Goal: Navigation & Orientation: Find specific page/section

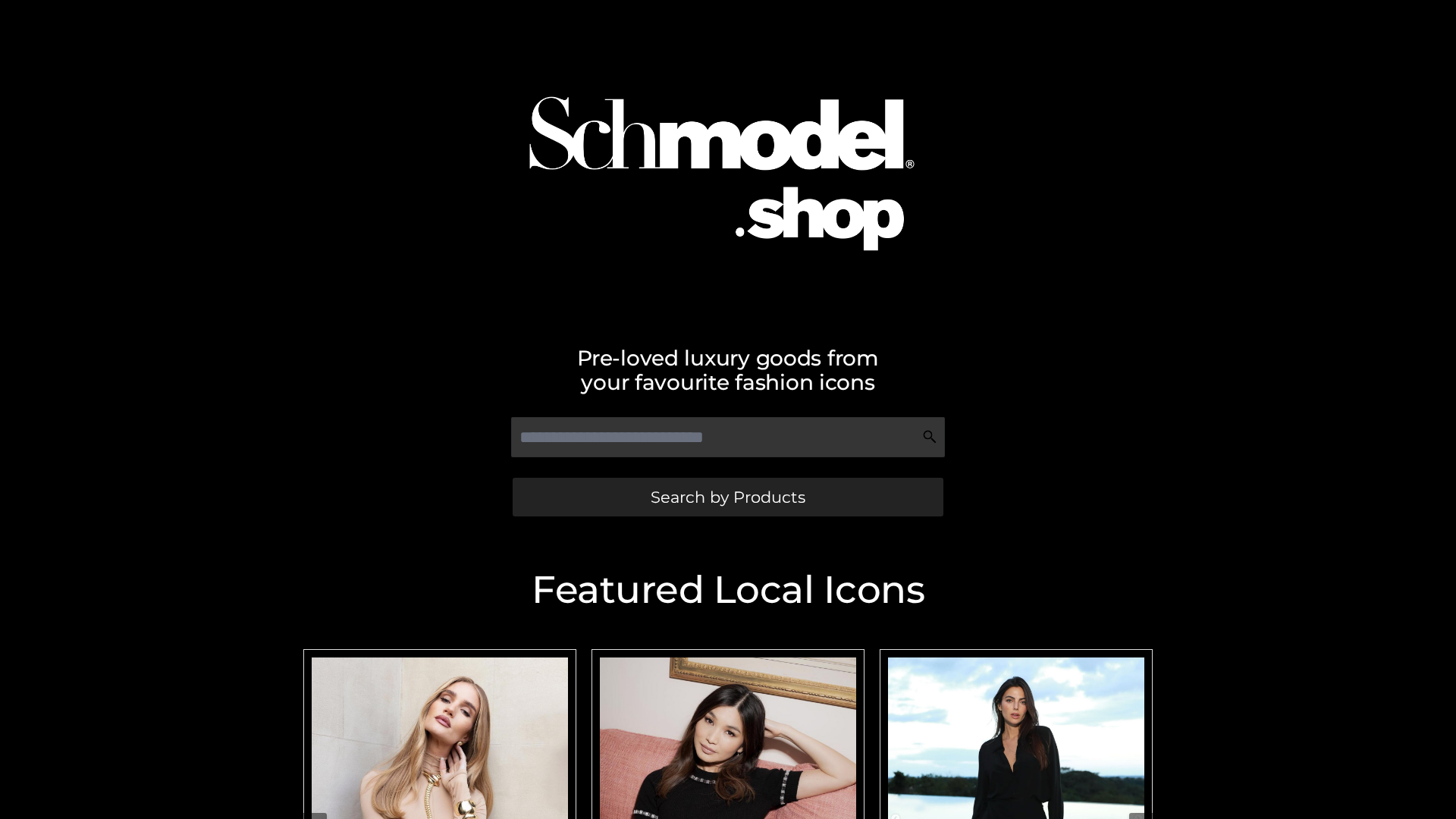
click at [727, 497] on span "Search by Products" at bounding box center [728, 497] width 155 height 16
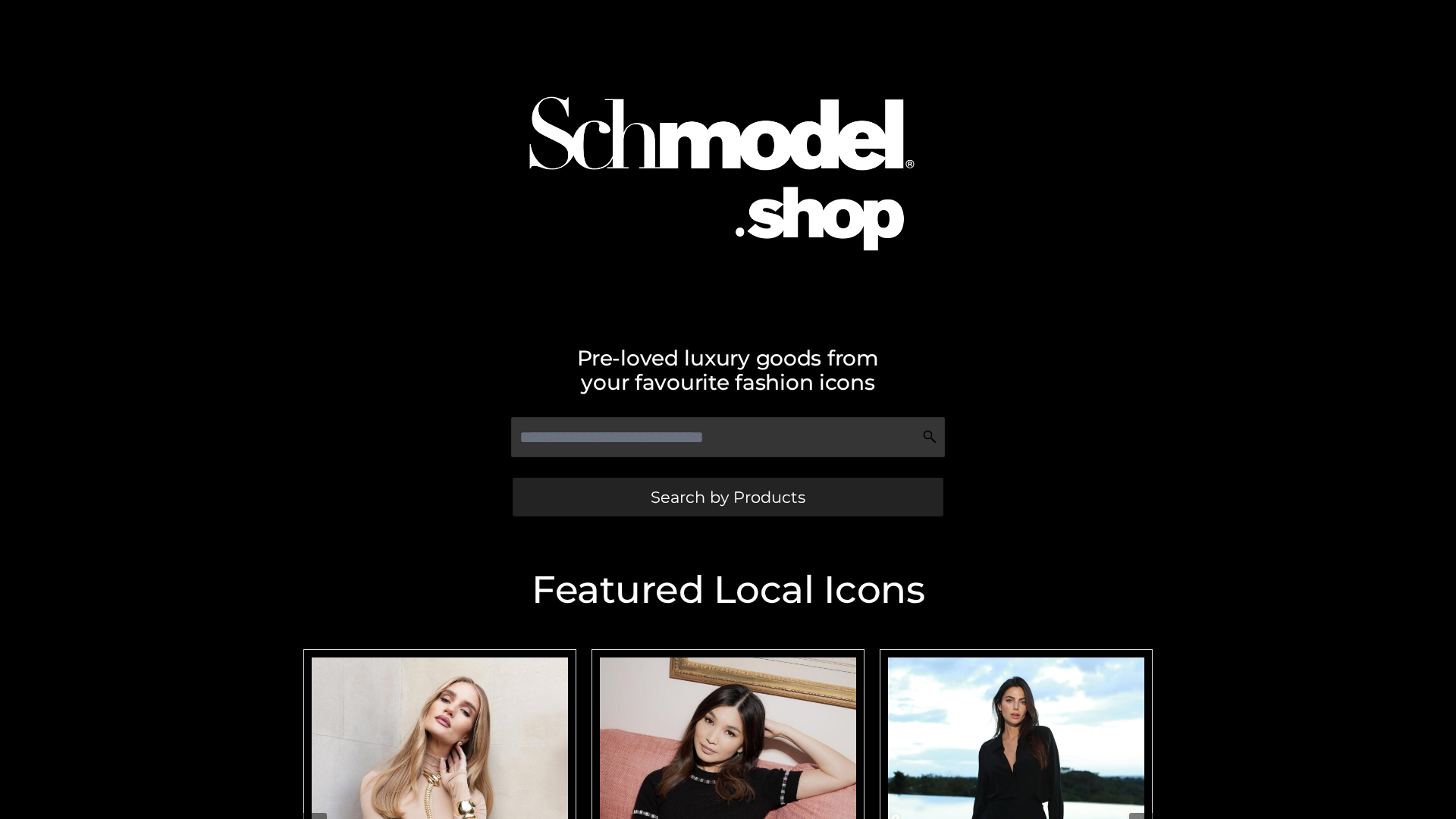
click at [727, 497] on span "Search by Products" at bounding box center [728, 497] width 155 height 16
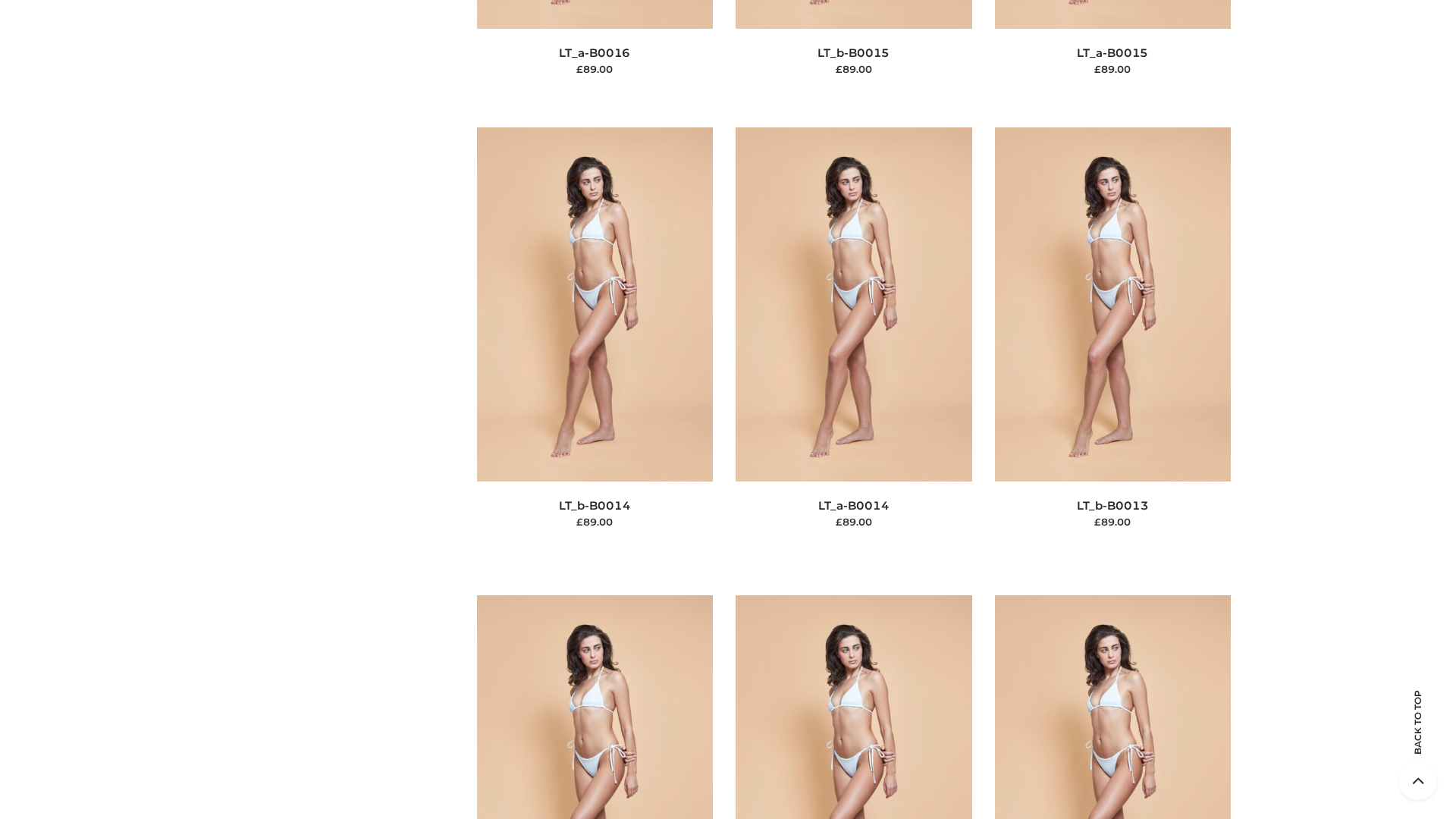
scroll to position [5392, 0]
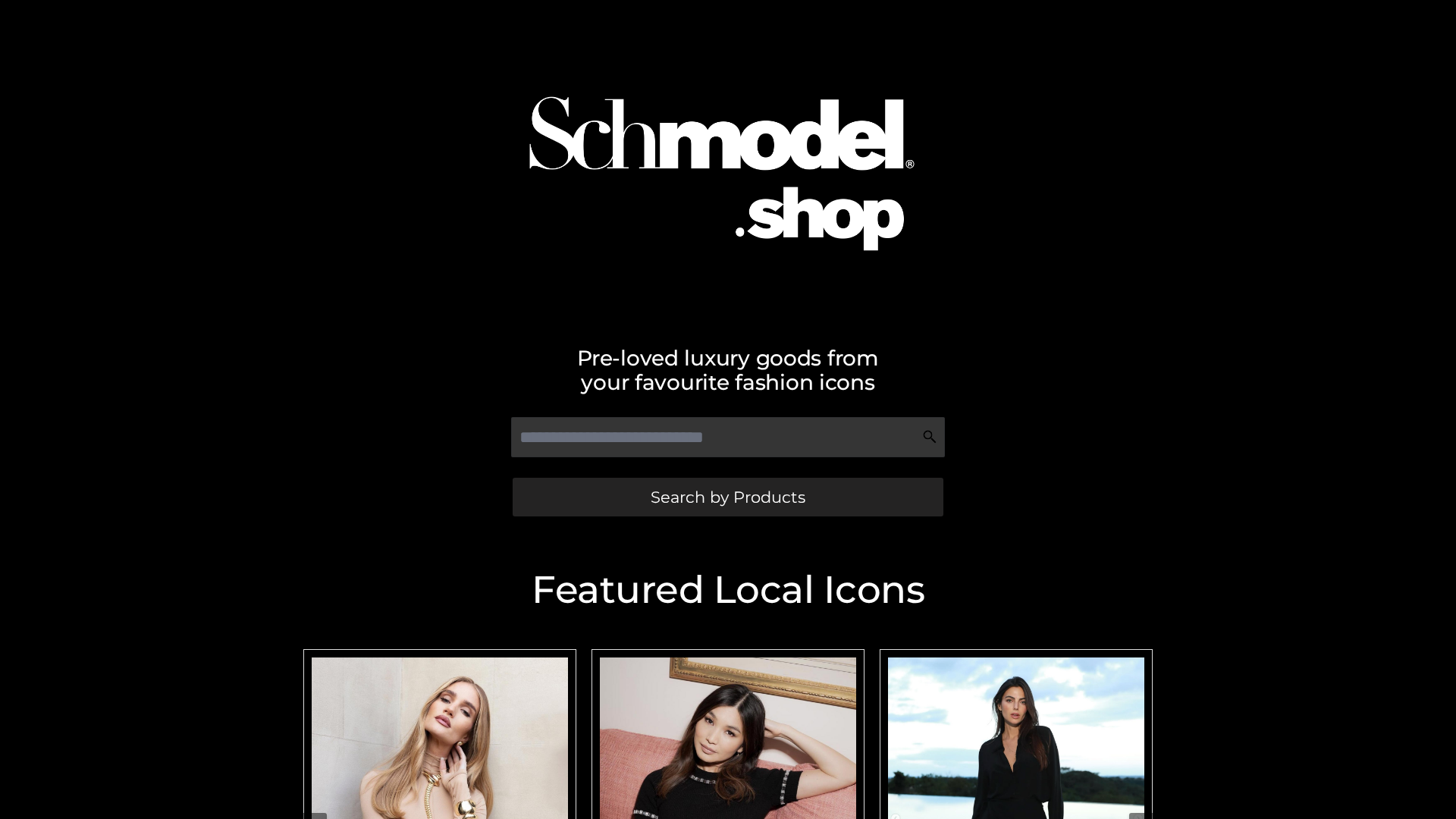
click at [727, 497] on span "Search by Products" at bounding box center [728, 497] width 155 height 16
